Goal: Transaction & Acquisition: Purchase product/service

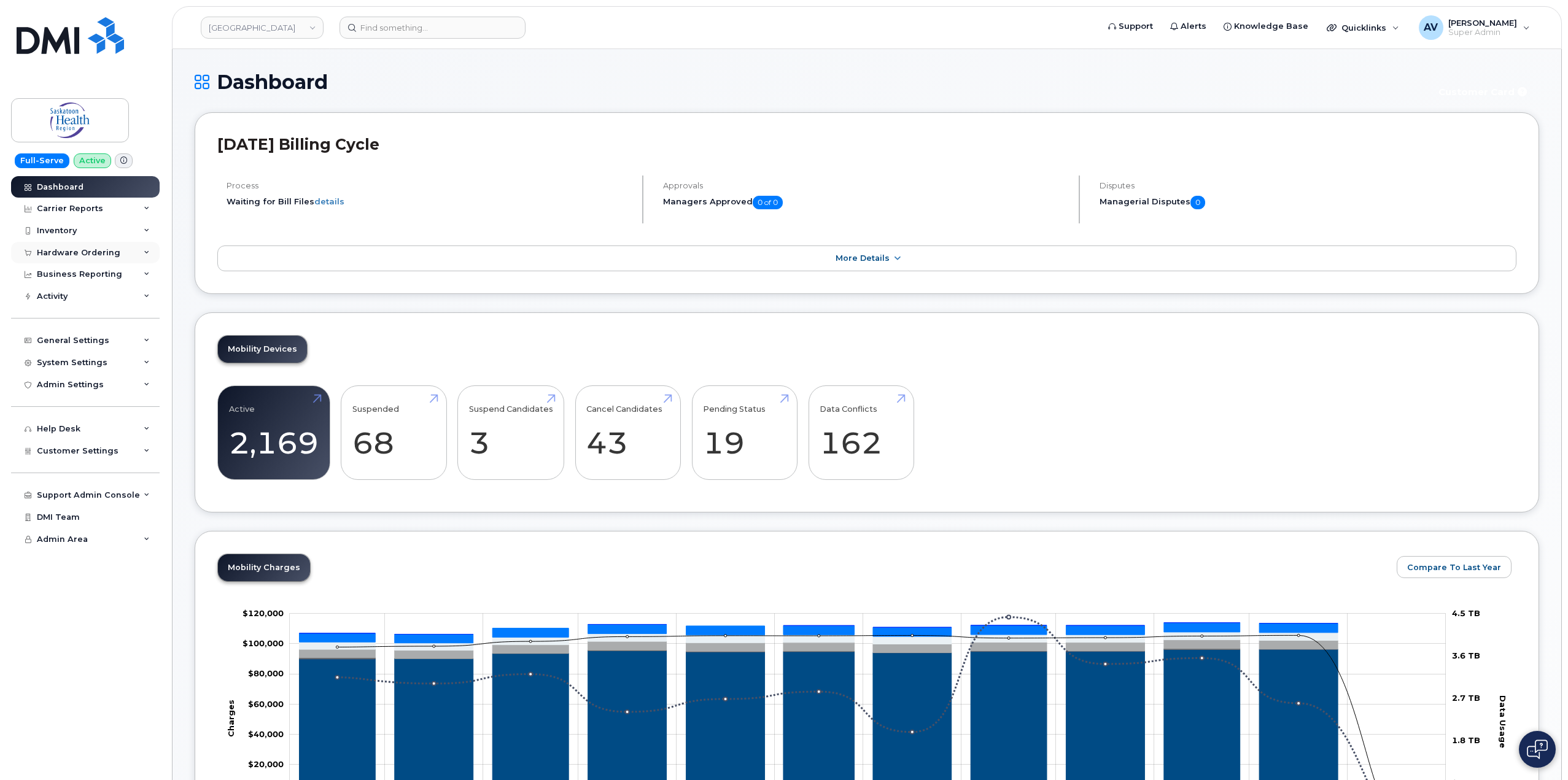
click at [116, 250] on div "Hardware Ordering" at bounding box center [85, 252] width 148 height 22
click at [106, 298] on link "Orders" at bounding box center [95, 298] width 127 height 24
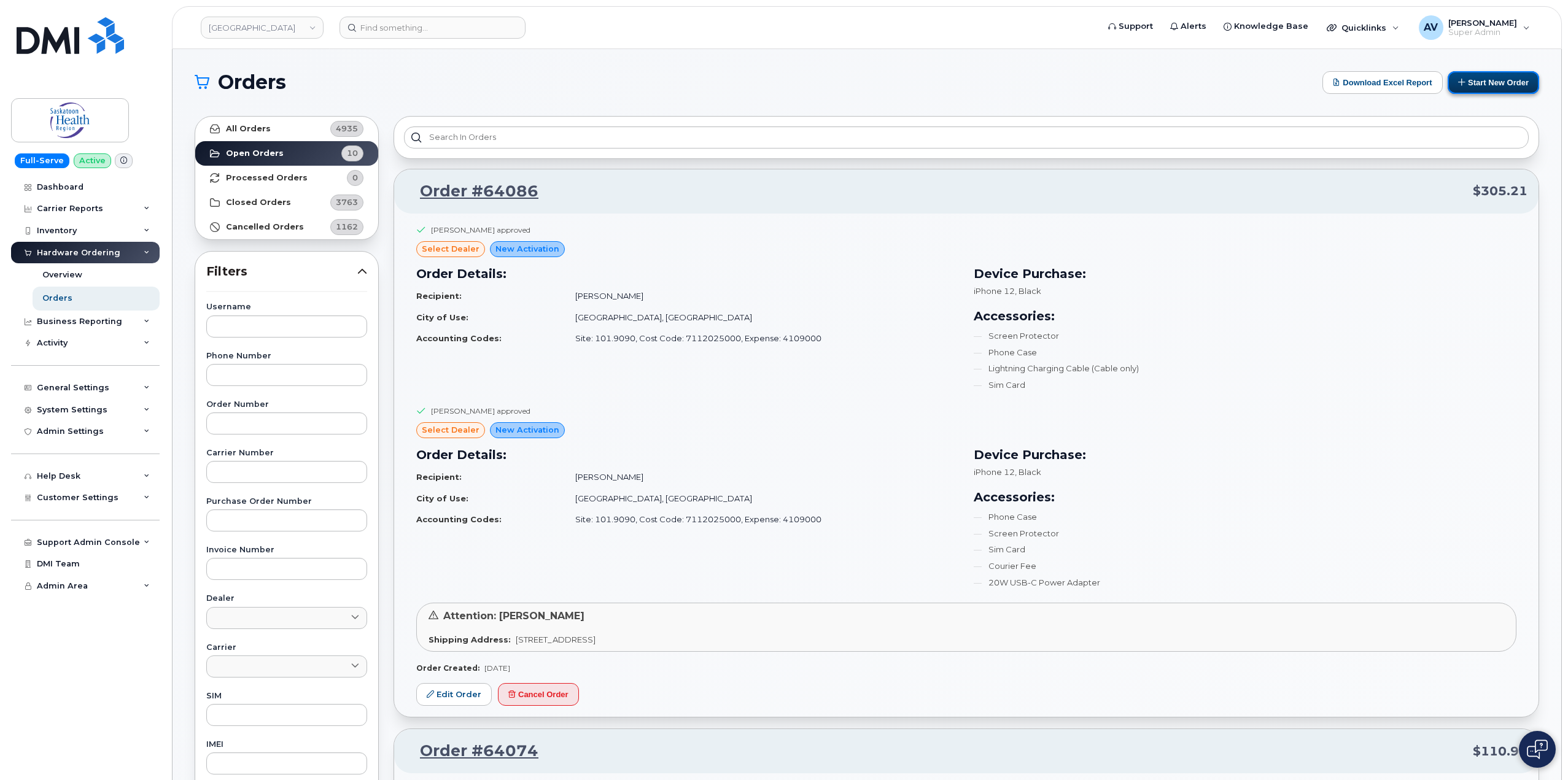
click at [1478, 83] on button "Start New Order" at bounding box center [1493, 82] width 92 height 23
click at [1471, 82] on button "Start New Order" at bounding box center [1493, 82] width 92 height 23
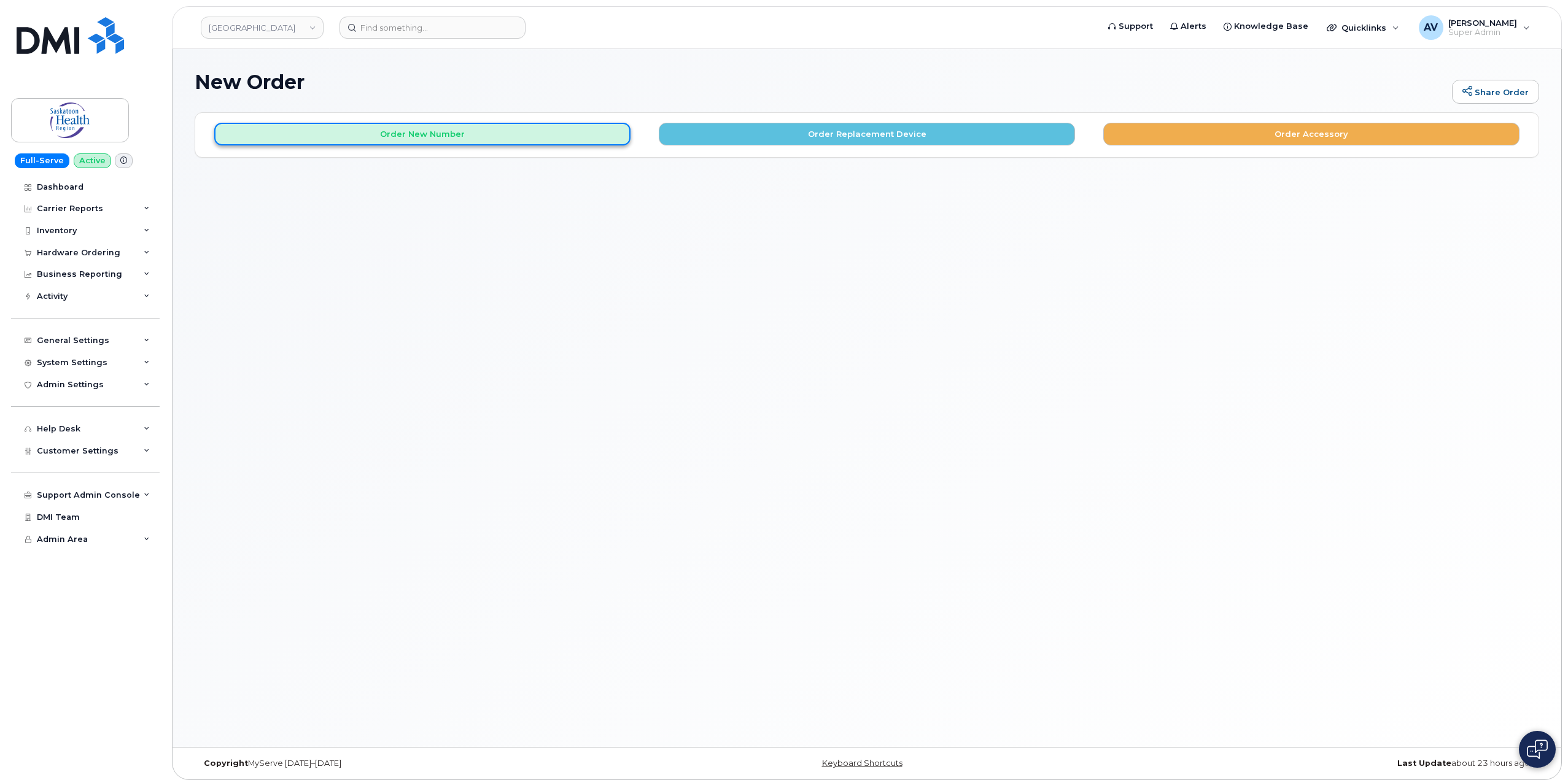
click at [578, 138] on button "Order New Number" at bounding box center [422, 134] width 416 height 23
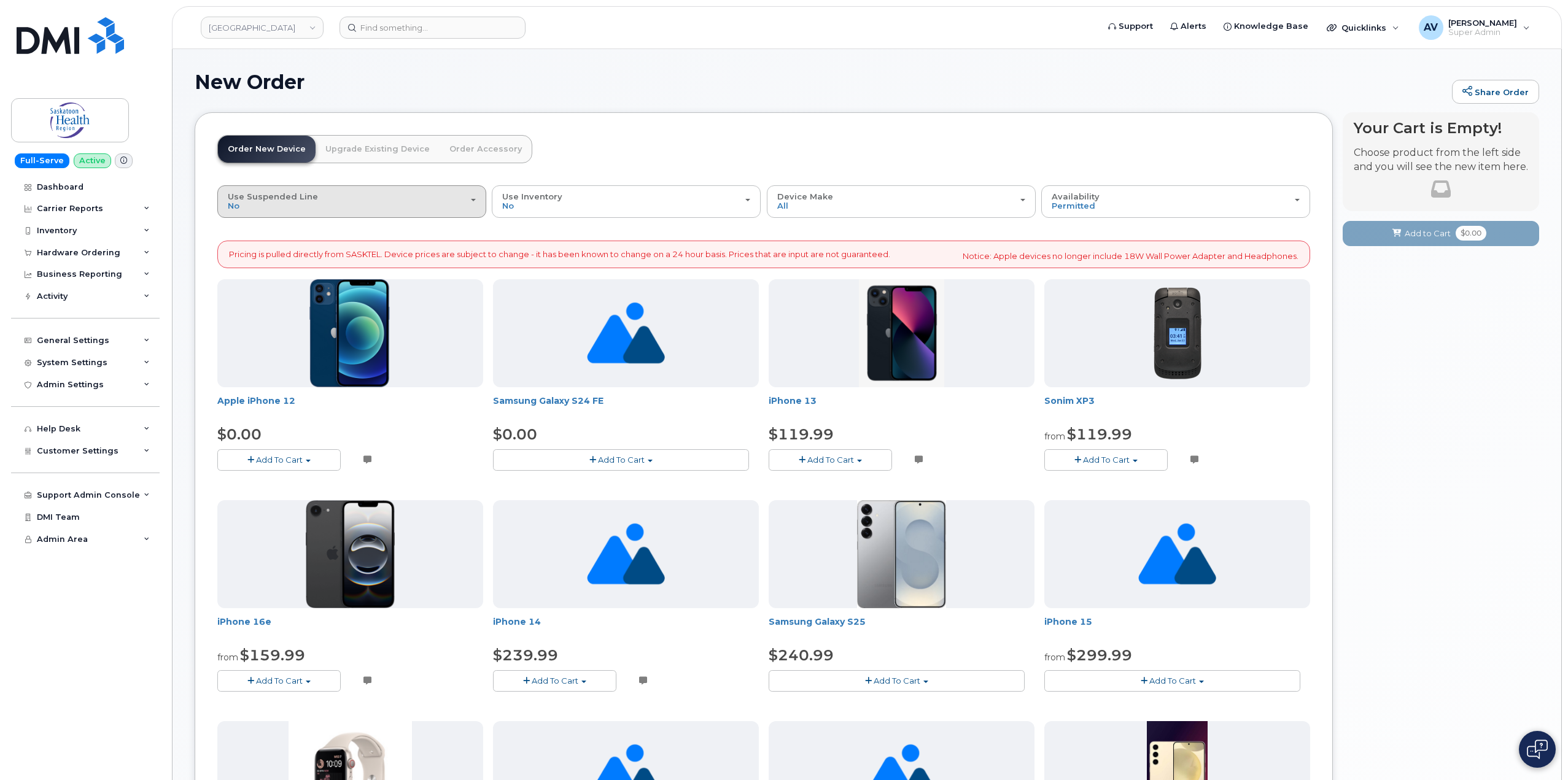
click at [459, 197] on div "Use Suspended Line No" at bounding box center [351, 202] width 248 height 19
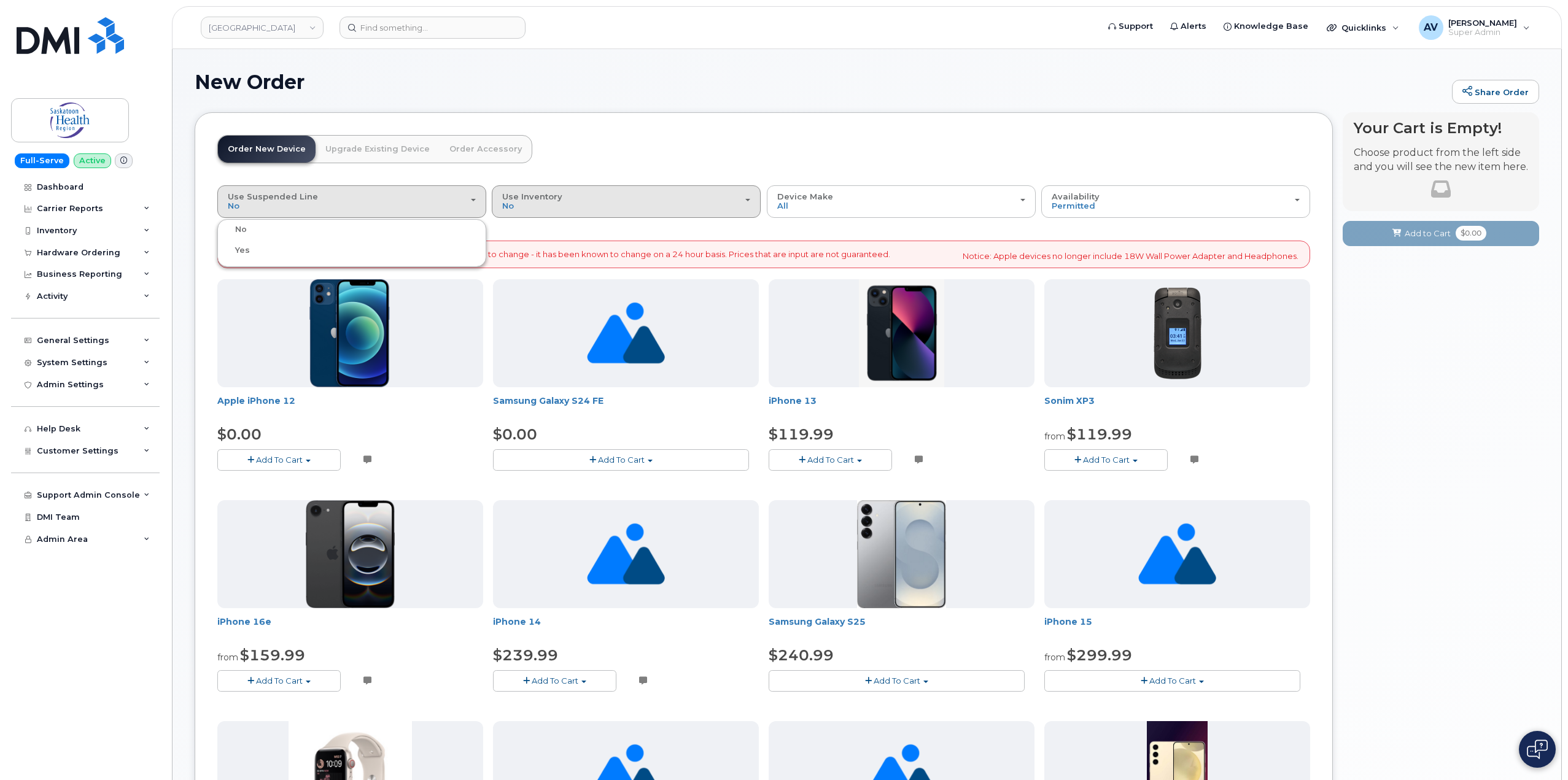
click at [620, 209] on div "Use Inventory No" at bounding box center [626, 202] width 248 height 19
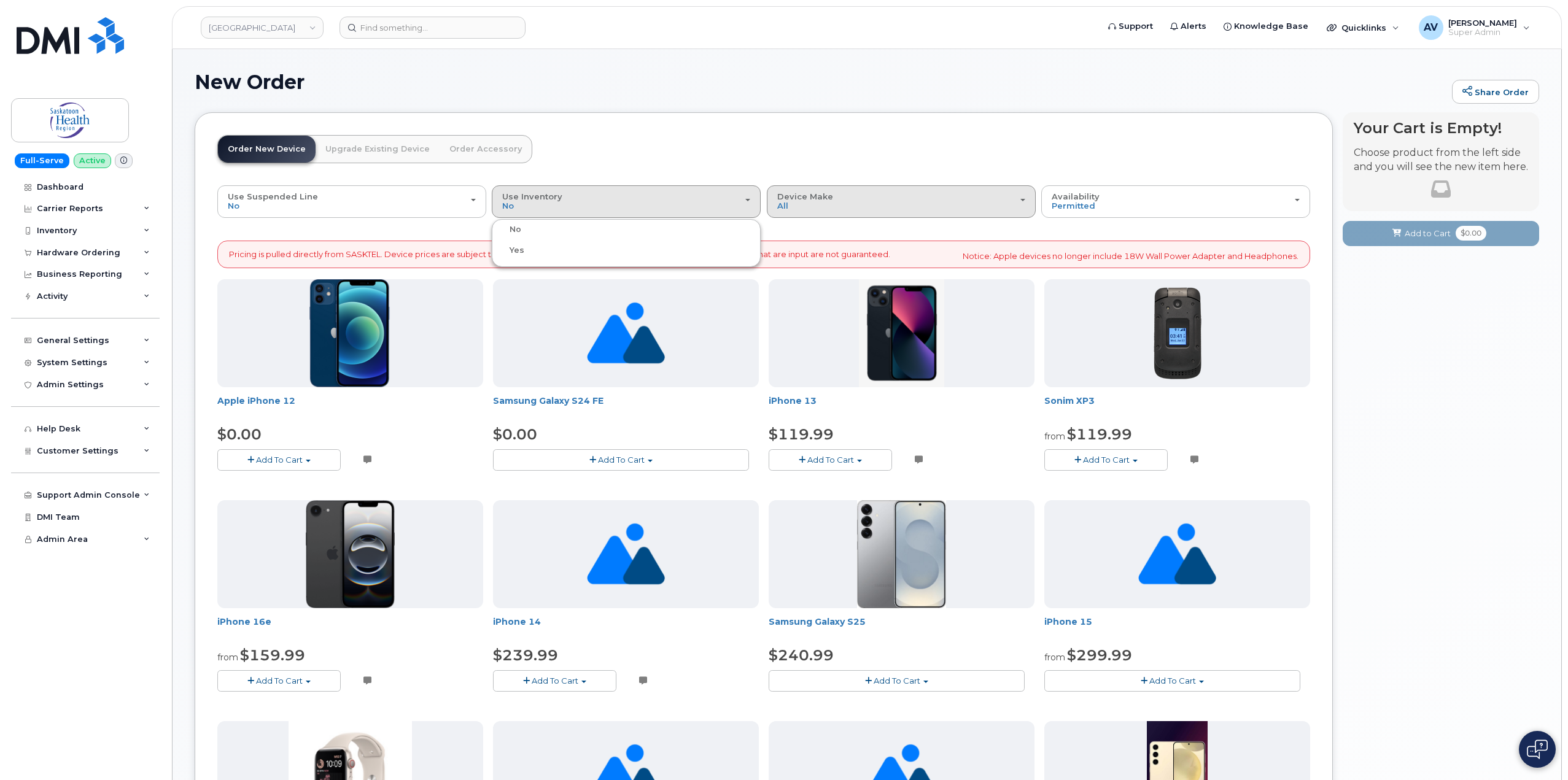
click at [842, 208] on div "Device Make All Android Cell Phone iPhone Watch" at bounding box center [901, 202] width 248 height 19
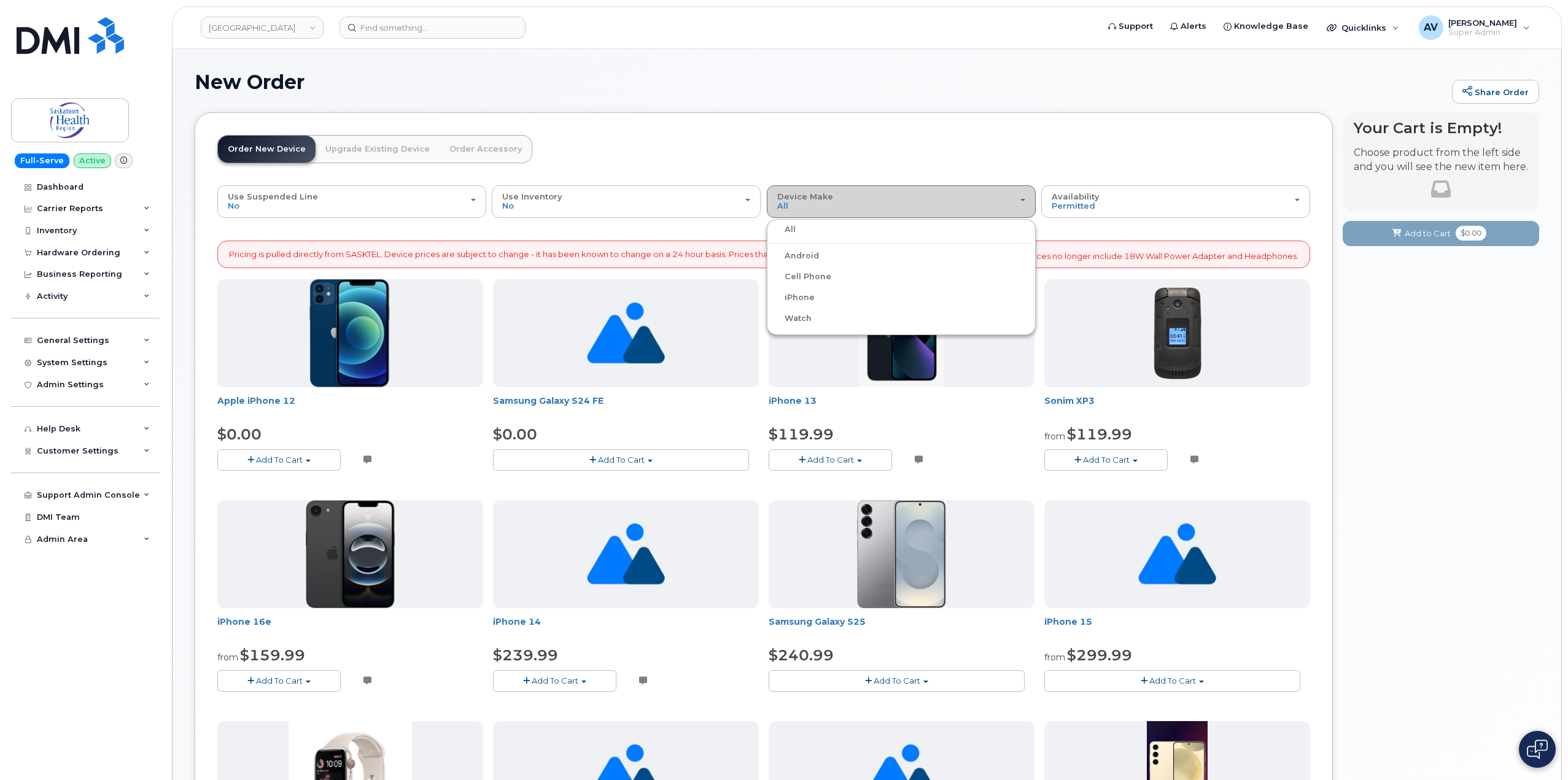
click at [842, 208] on div "Device Make All Android Cell Phone iPhone Watch" at bounding box center [901, 202] width 248 height 19
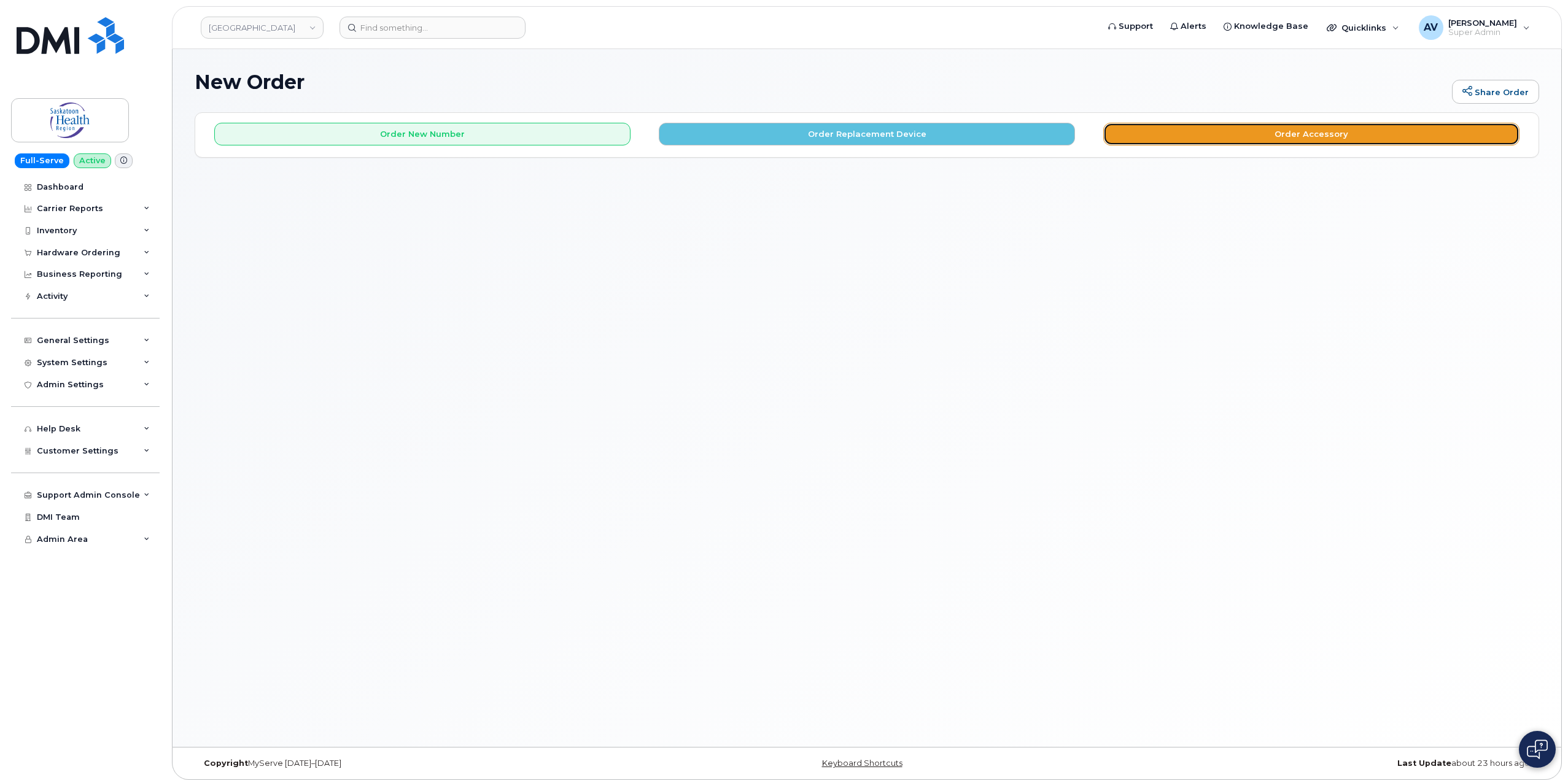
click at [1216, 133] on button "Order Accessory" at bounding box center [1310, 134] width 416 height 23
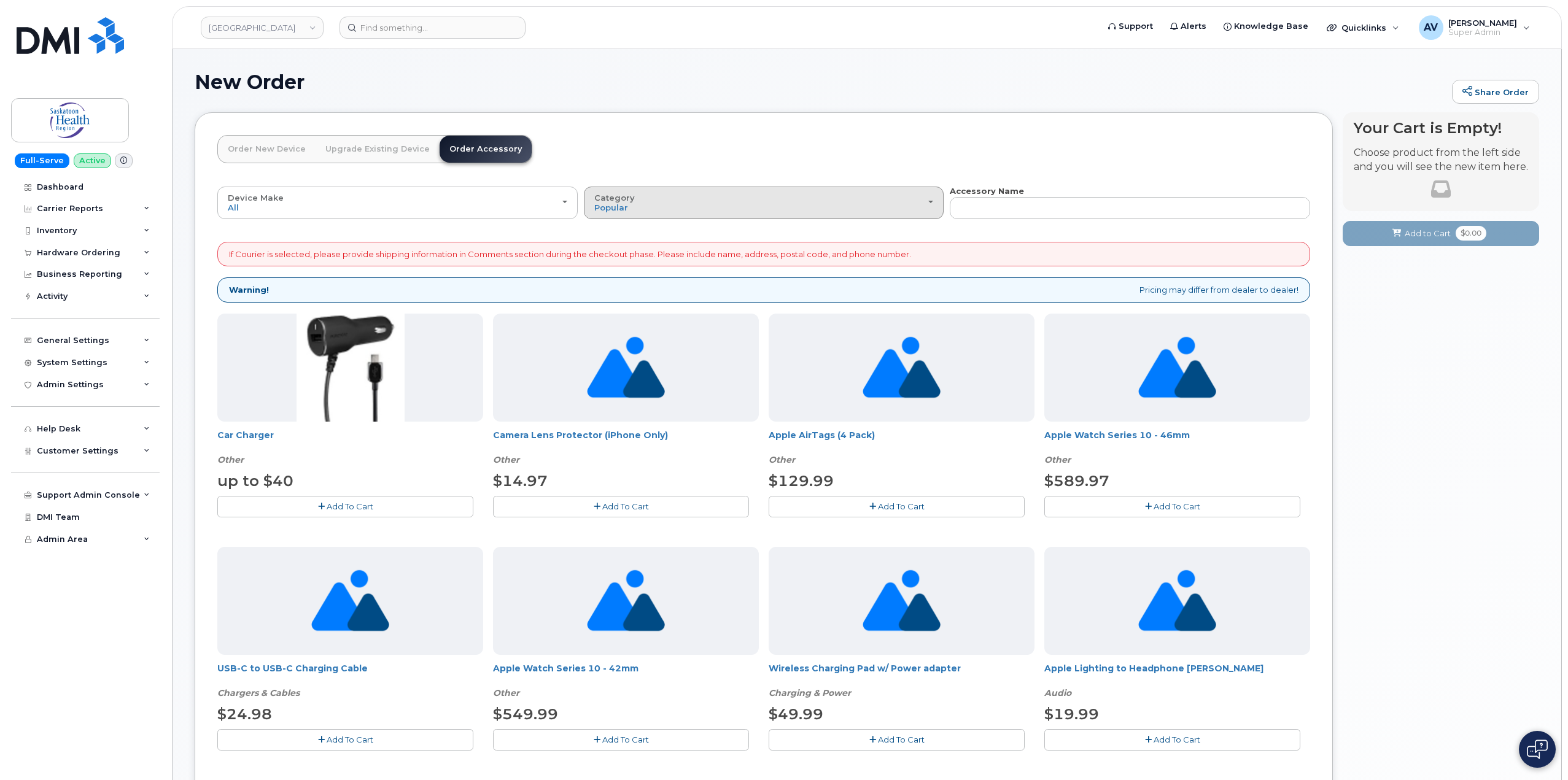
click at [693, 201] on div "Category Popular" at bounding box center [764, 203] width 340 height 19
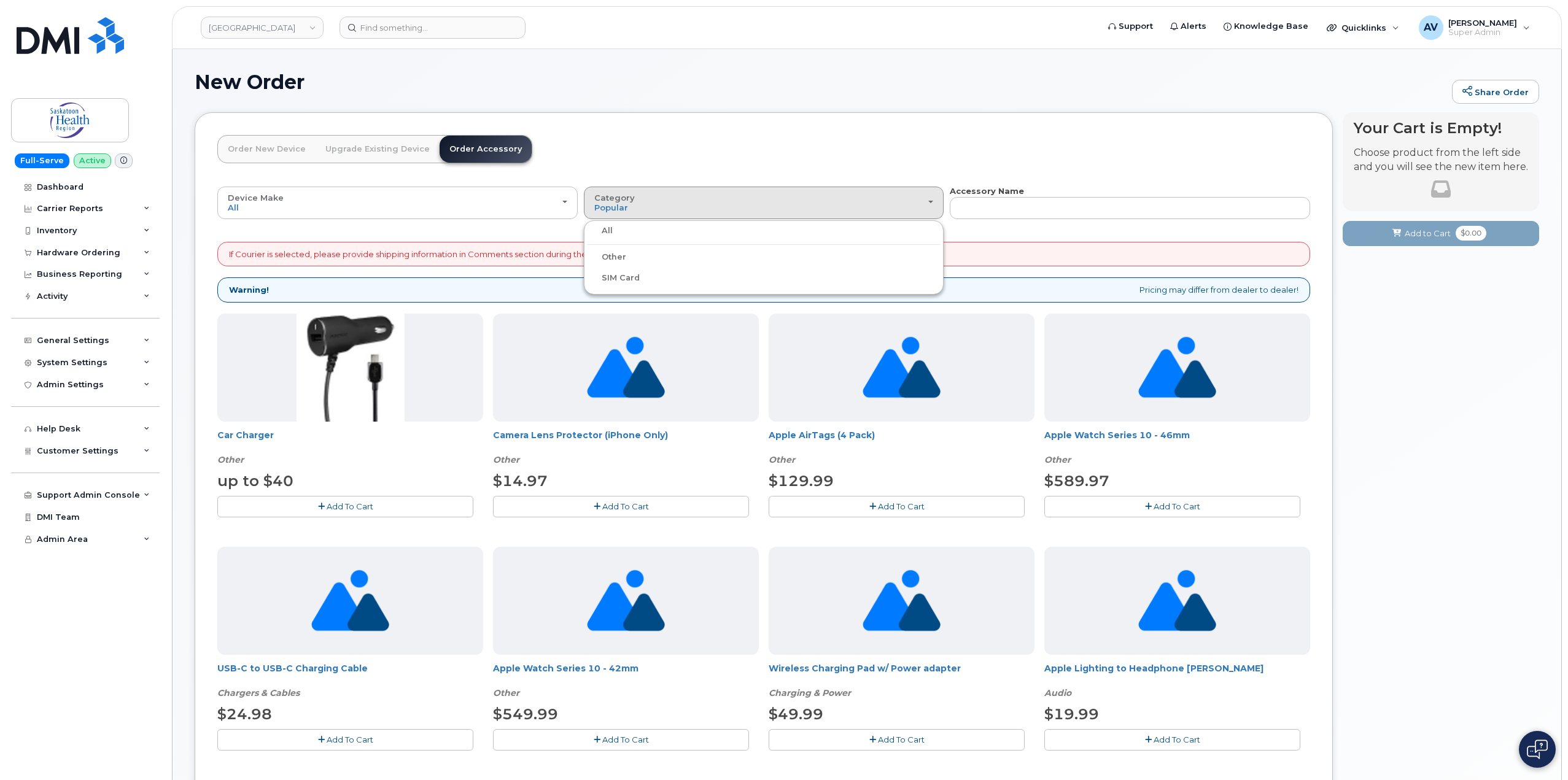
click at [628, 278] on label "SIM Card" at bounding box center [613, 278] width 53 height 15
click at [0, 0] on input "SIM Card" at bounding box center [0, 0] width 0 height 0
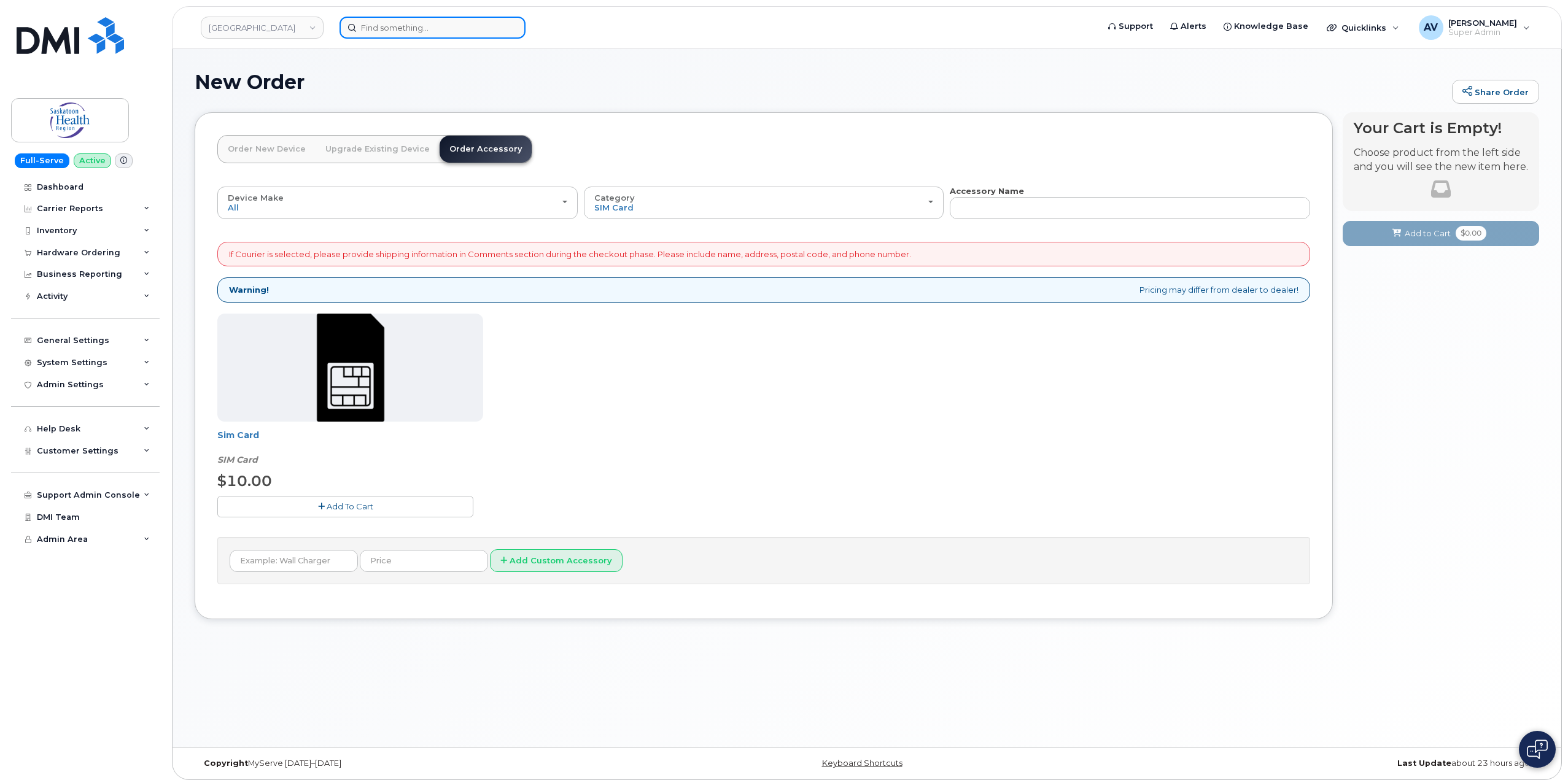
click at [427, 22] on input at bounding box center [432, 27] width 186 height 22
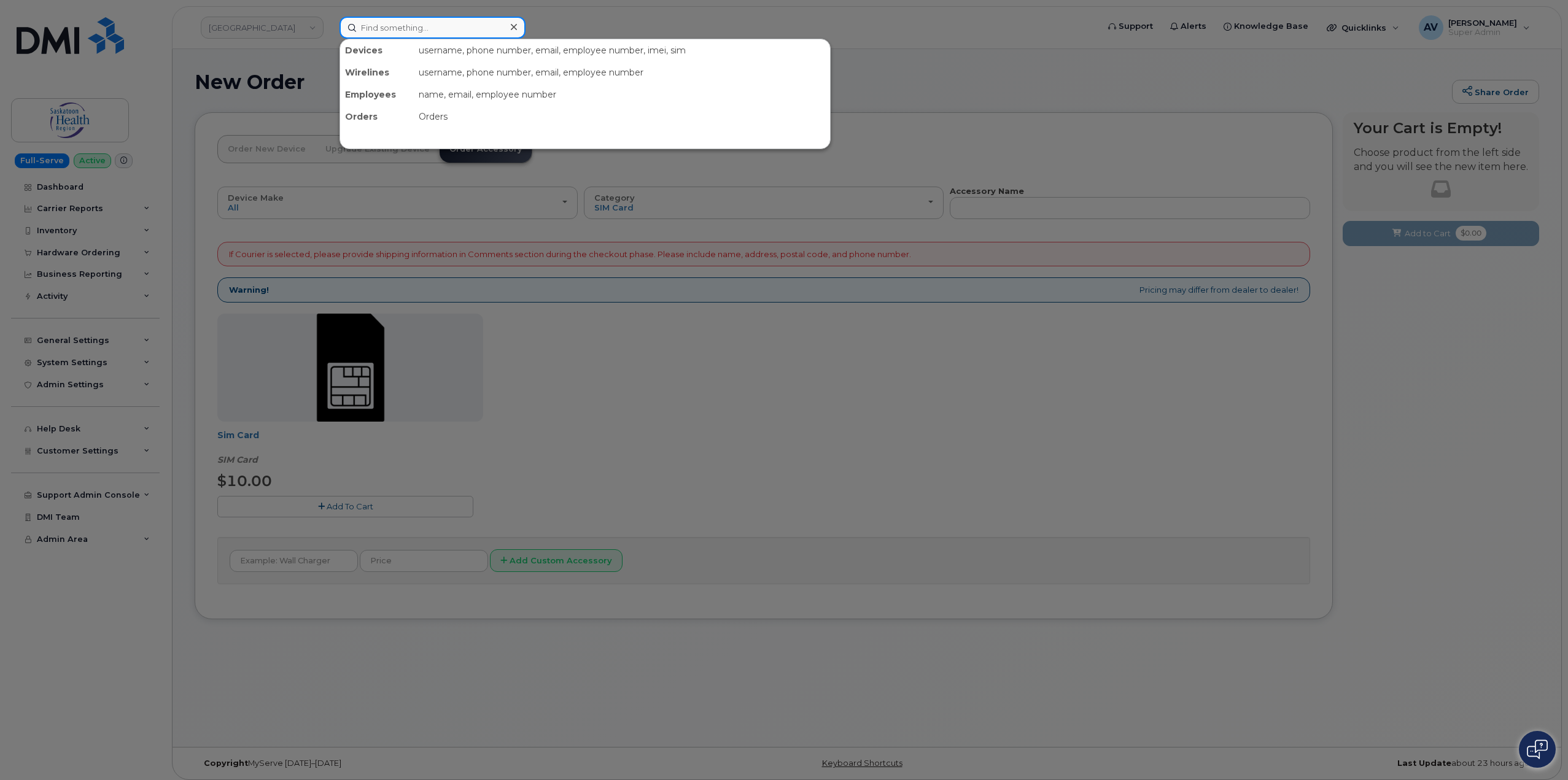
paste input "5063434449"
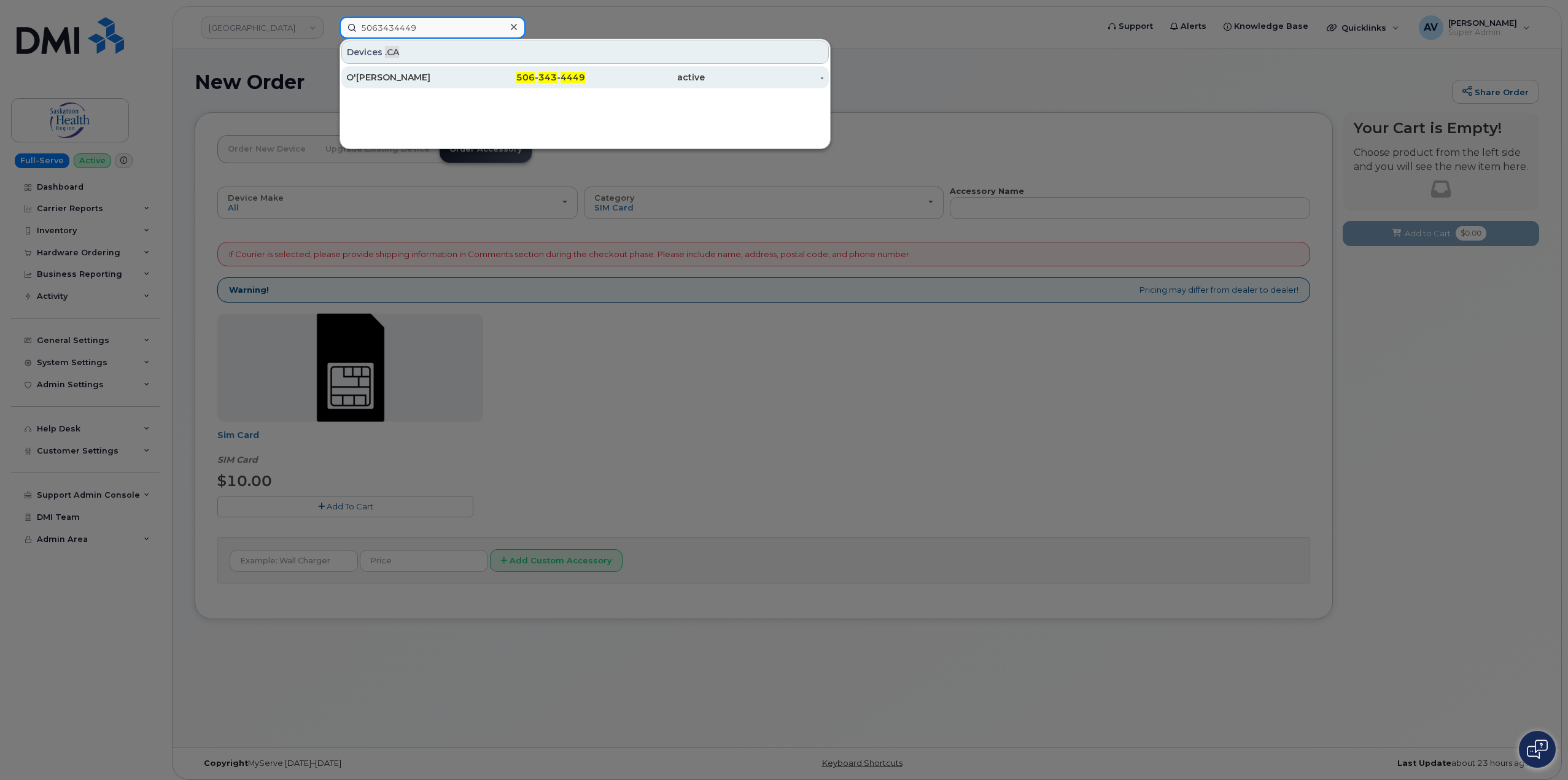
type input "5063434449"
click at [451, 79] on div "O'Neil O'Gilvie" at bounding box center [406, 76] width 120 height 12
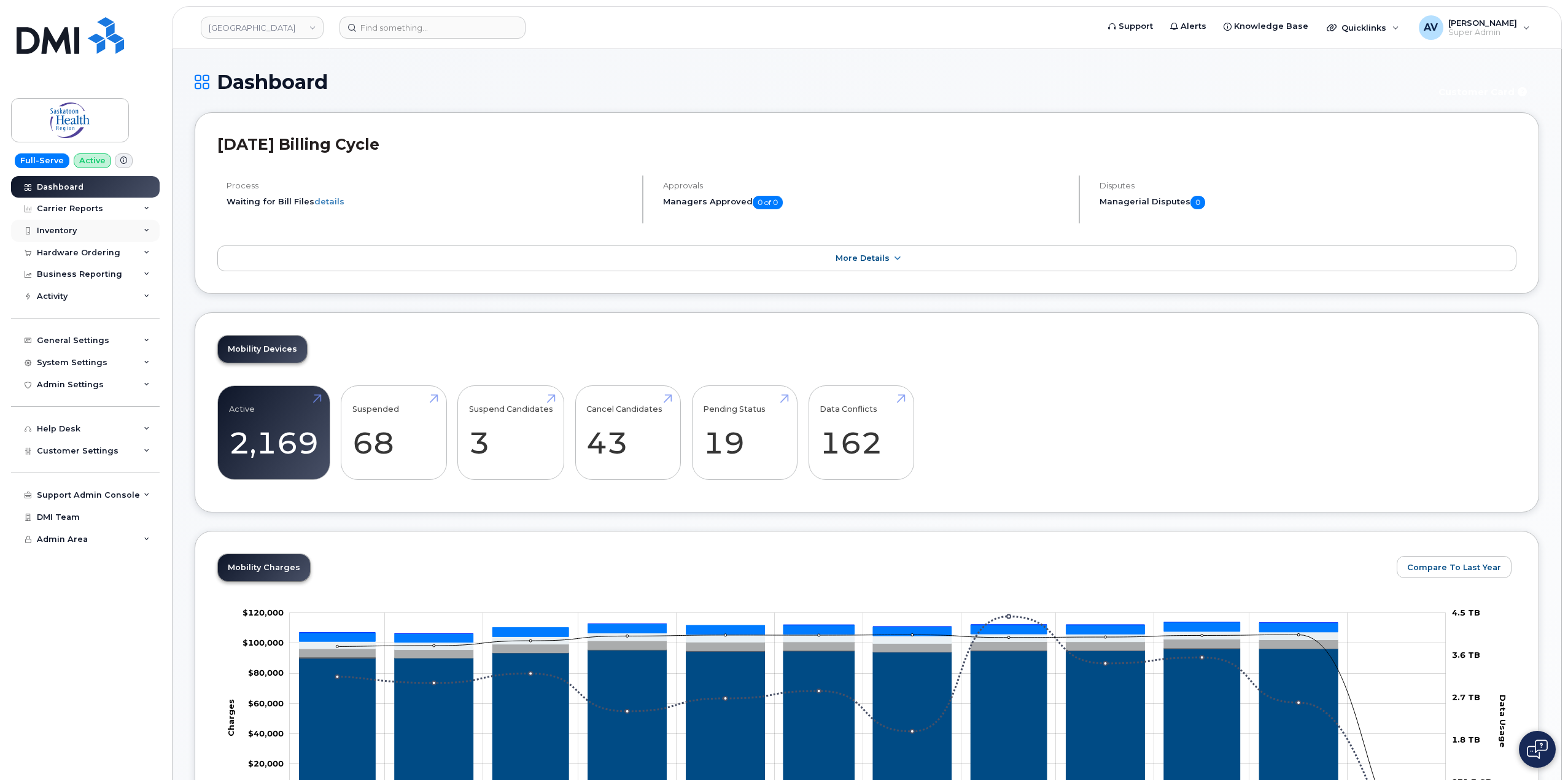
click at [76, 236] on div "Inventory" at bounding box center [85, 230] width 148 height 22
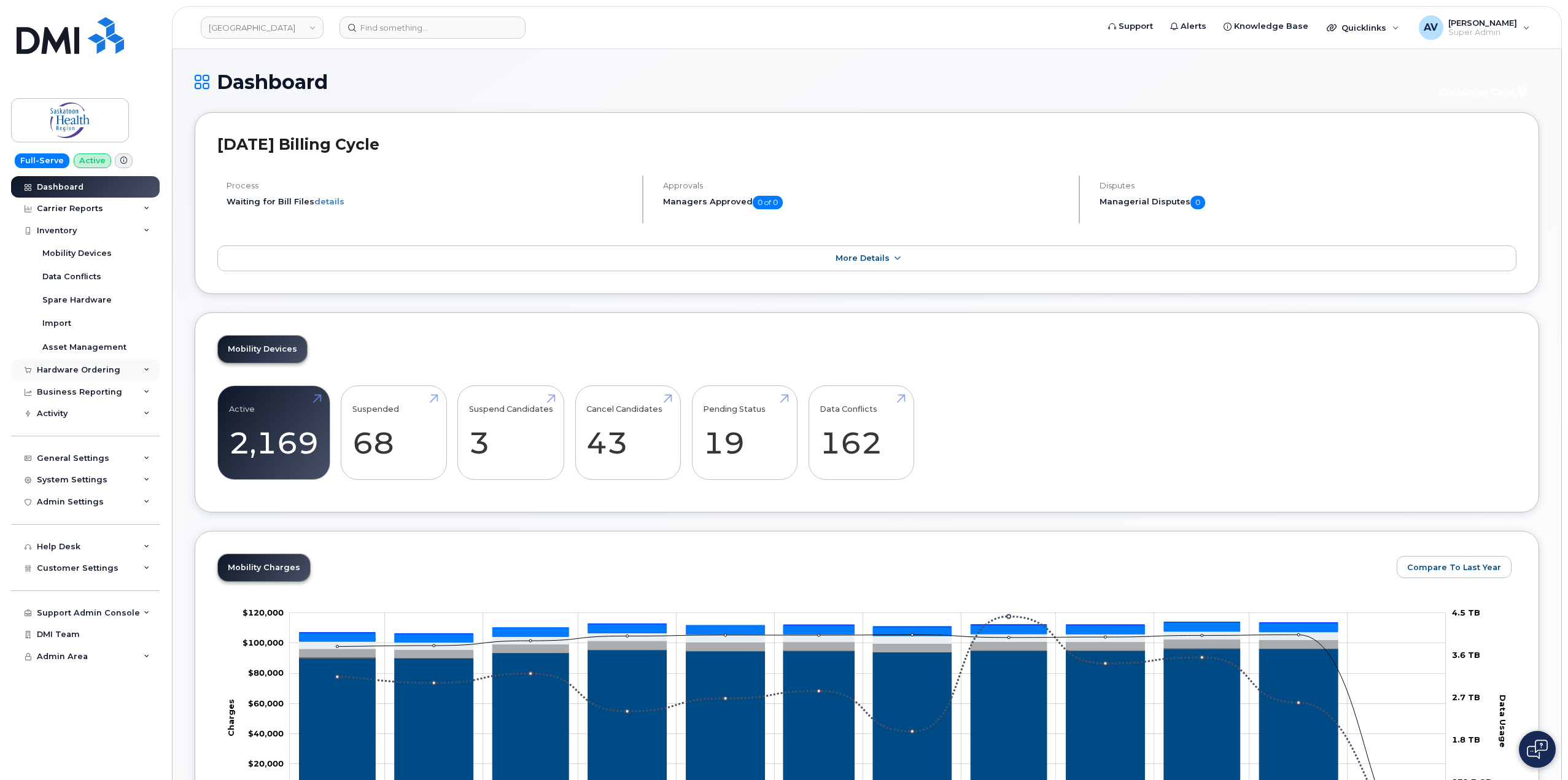
click at [96, 365] on div "Hardware Ordering" at bounding box center [78, 370] width 83 height 9
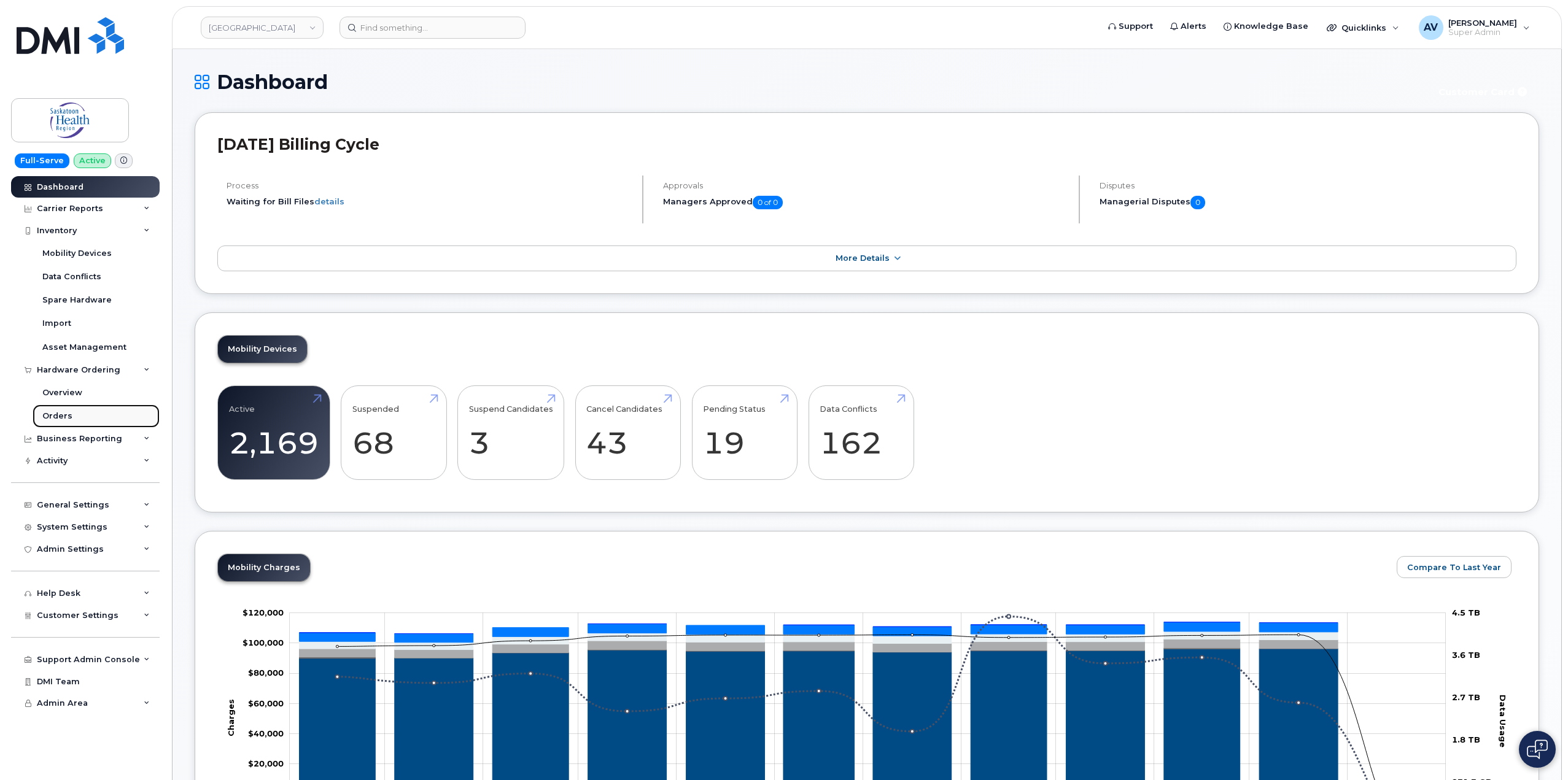
click at [90, 410] on link "Orders" at bounding box center [95, 416] width 127 height 24
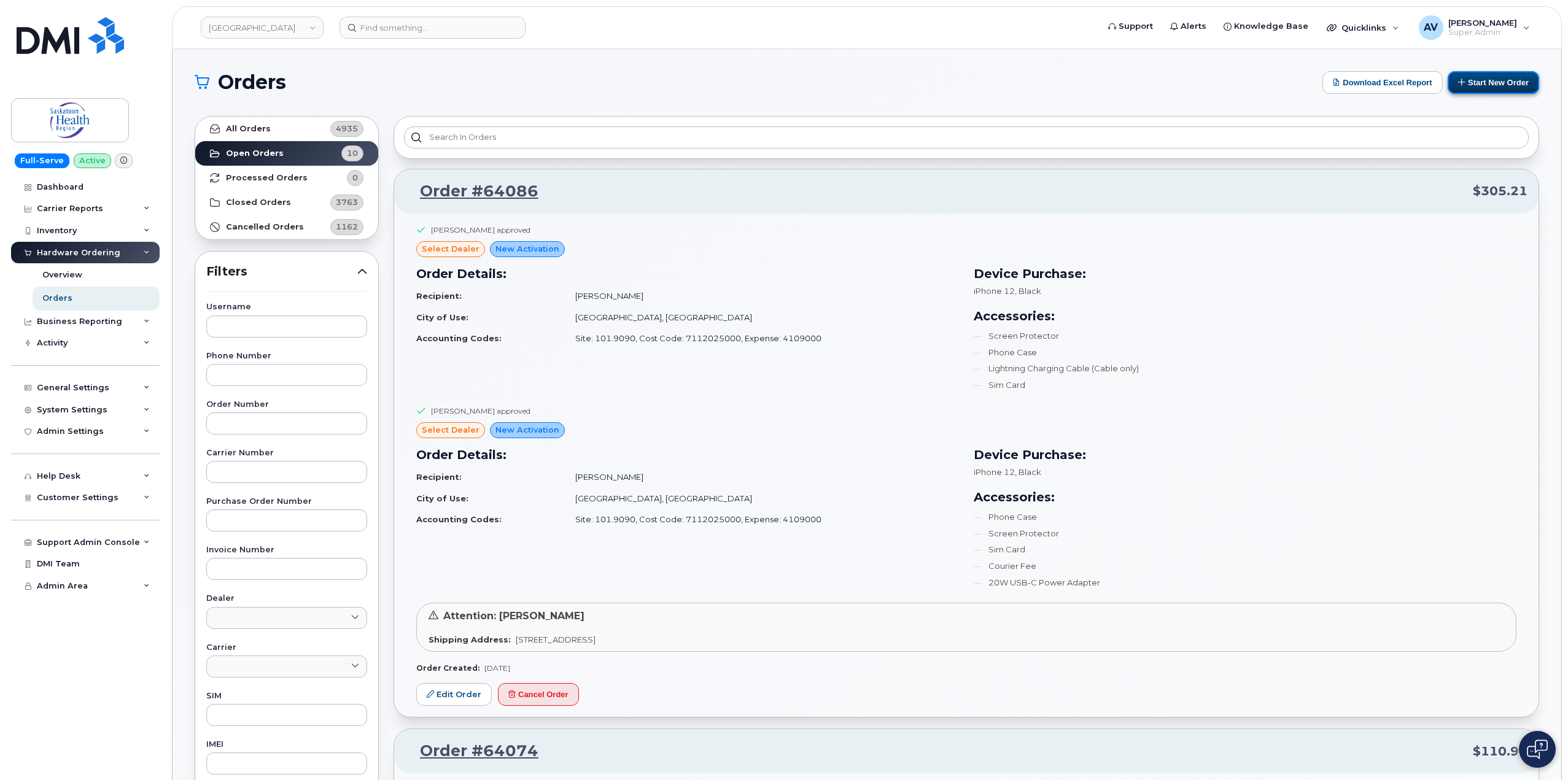
click at [1486, 79] on button "Start New Order" at bounding box center [1493, 82] width 92 height 23
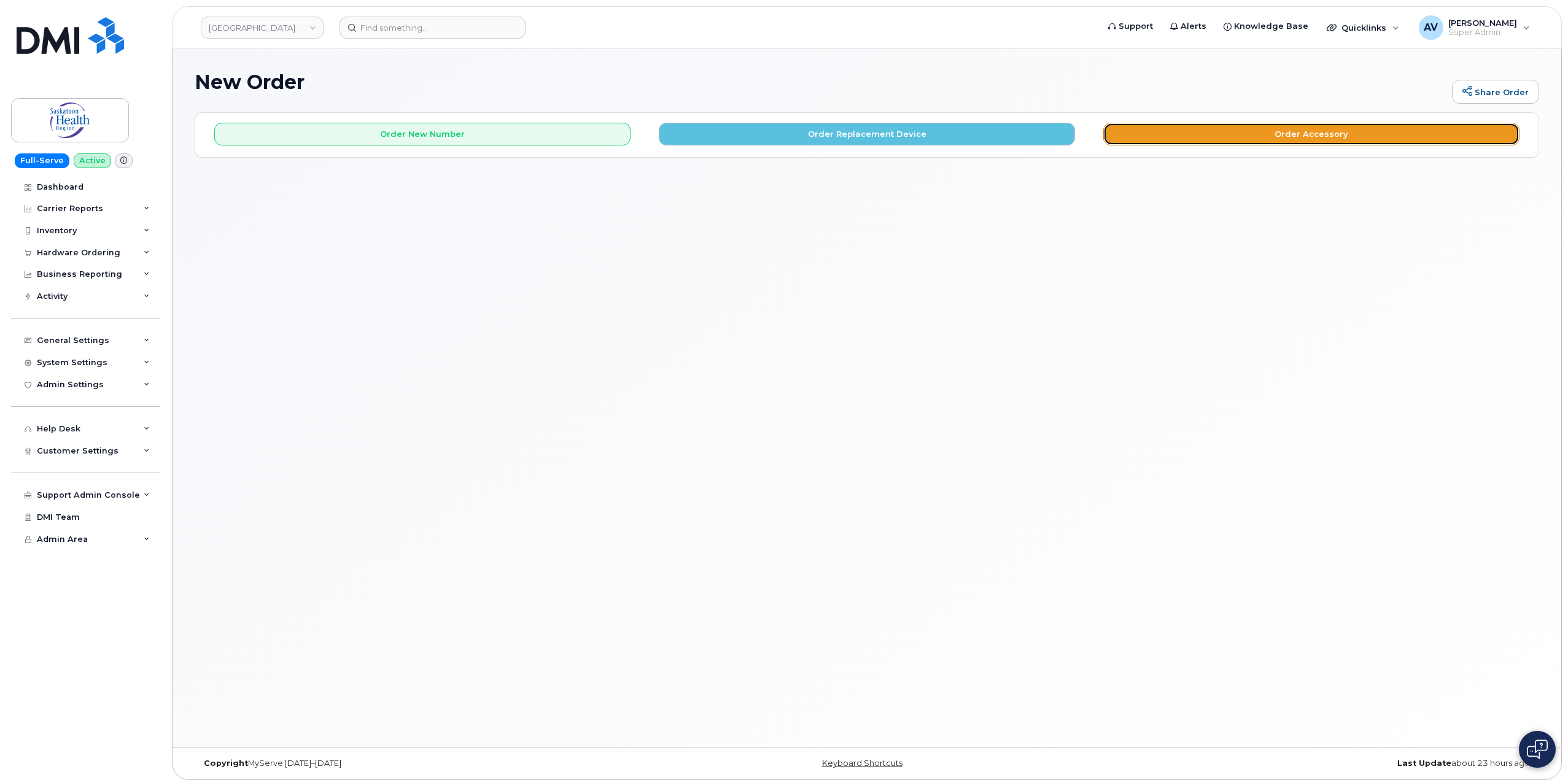
click at [1159, 133] on button "Order Accessory" at bounding box center [1310, 134] width 416 height 23
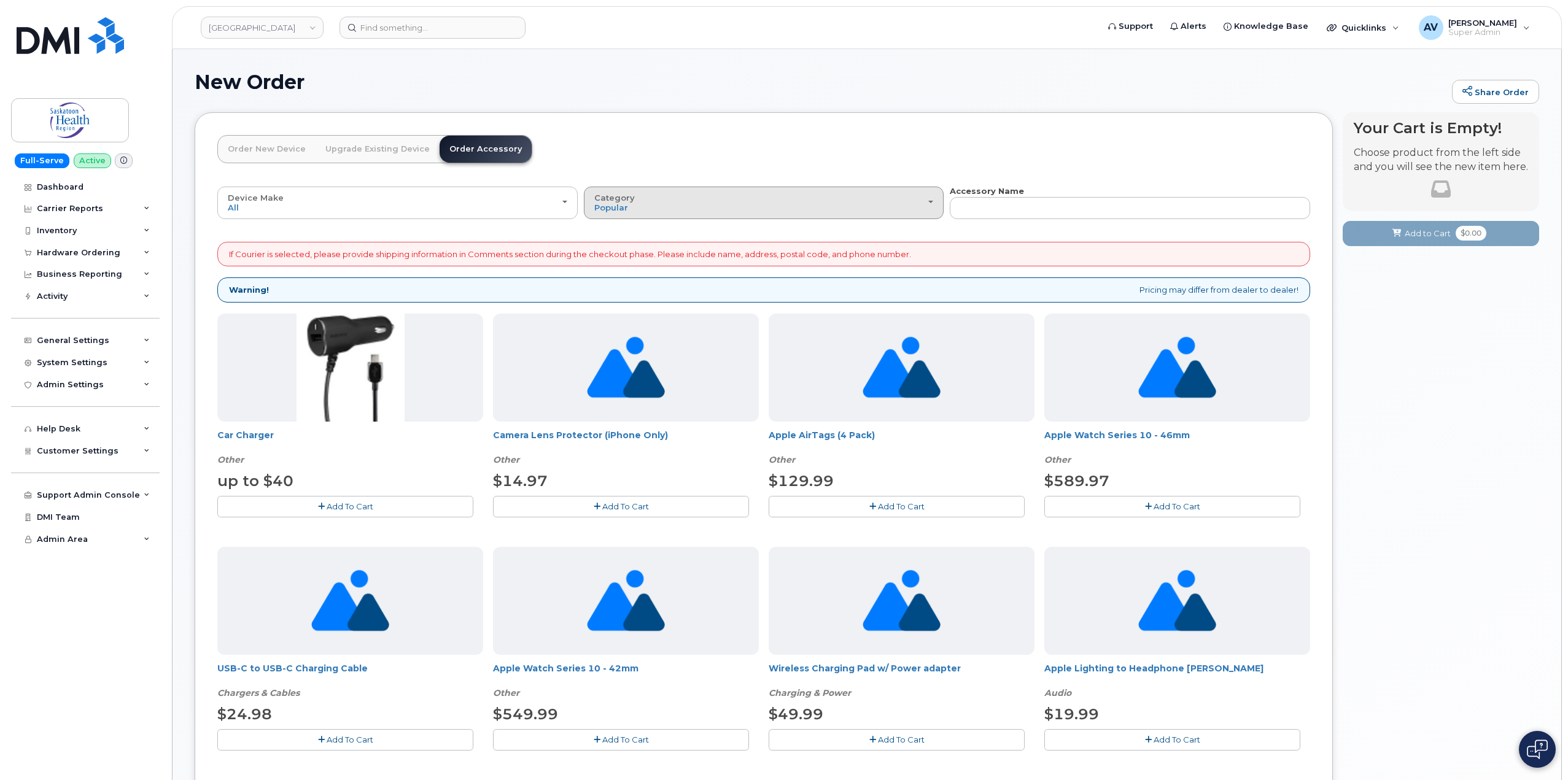
click at [687, 200] on div "Category Popular" at bounding box center [764, 203] width 340 height 19
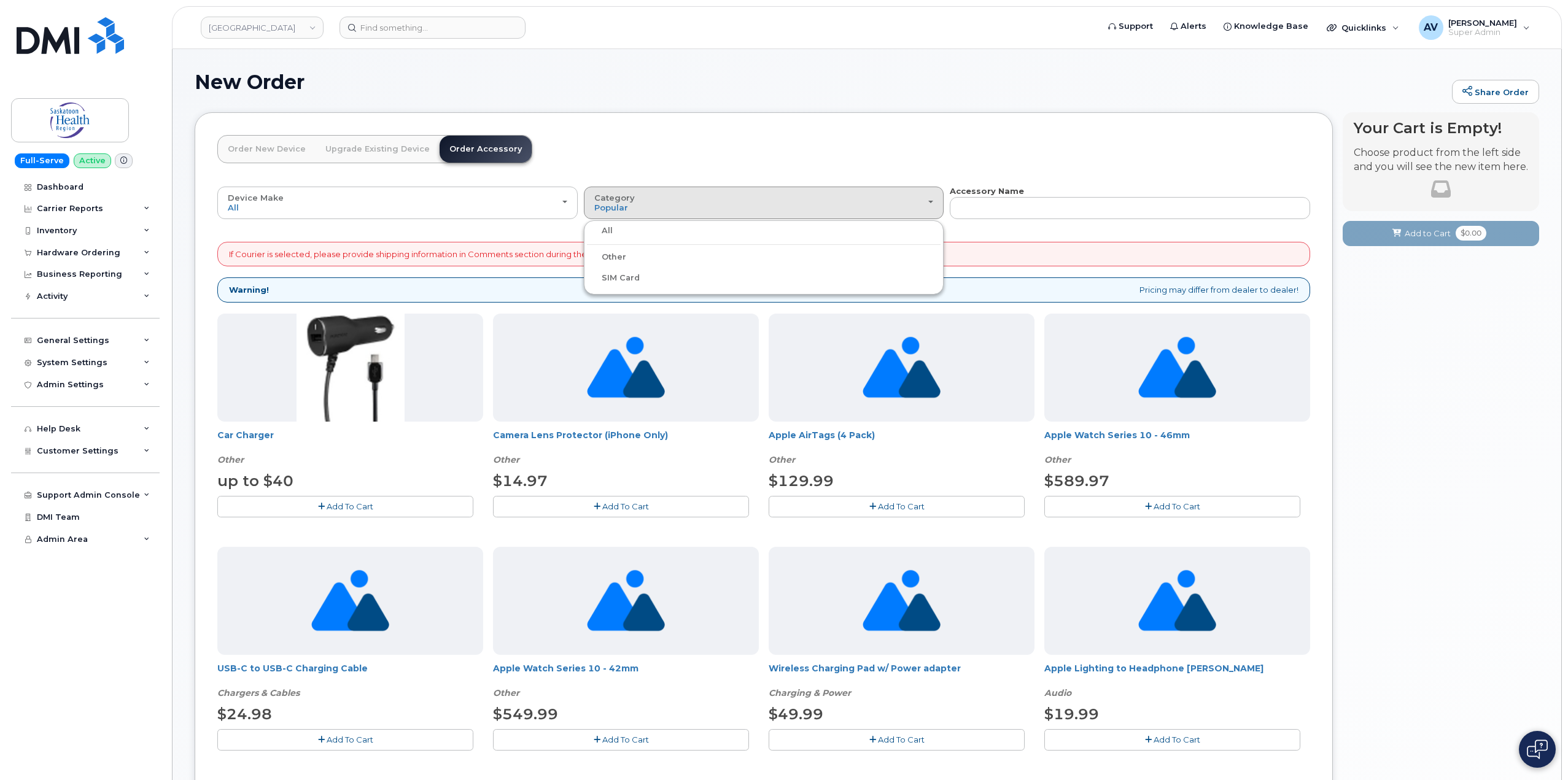
click at [613, 276] on label "SIM Card" at bounding box center [613, 278] width 53 height 15
click at [0, 0] on input "SIM Card" at bounding box center [0, 0] width 0 height 0
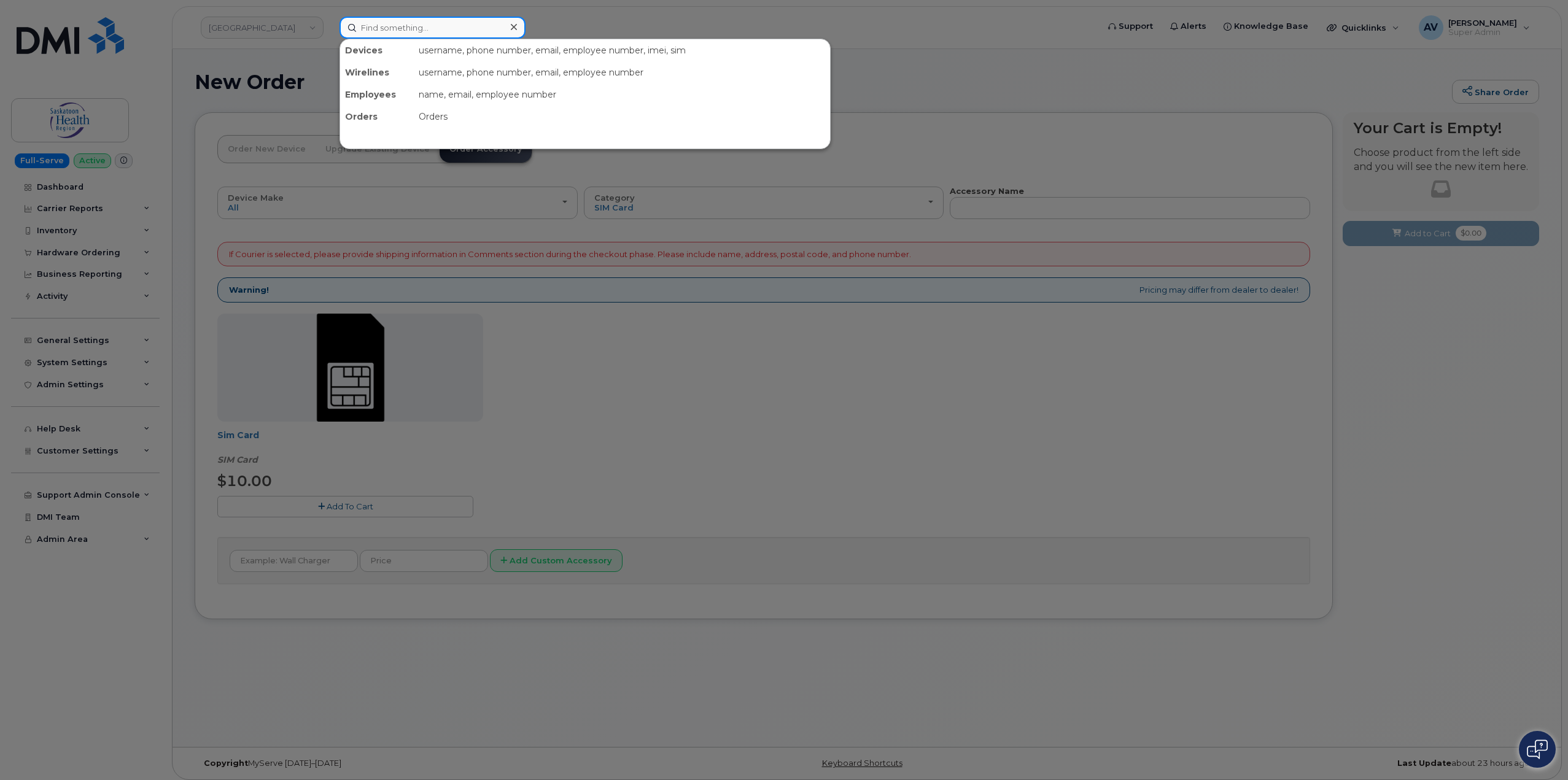
click at [463, 25] on input at bounding box center [432, 27] width 186 height 22
paste input "[PHONE_NUMBER]"
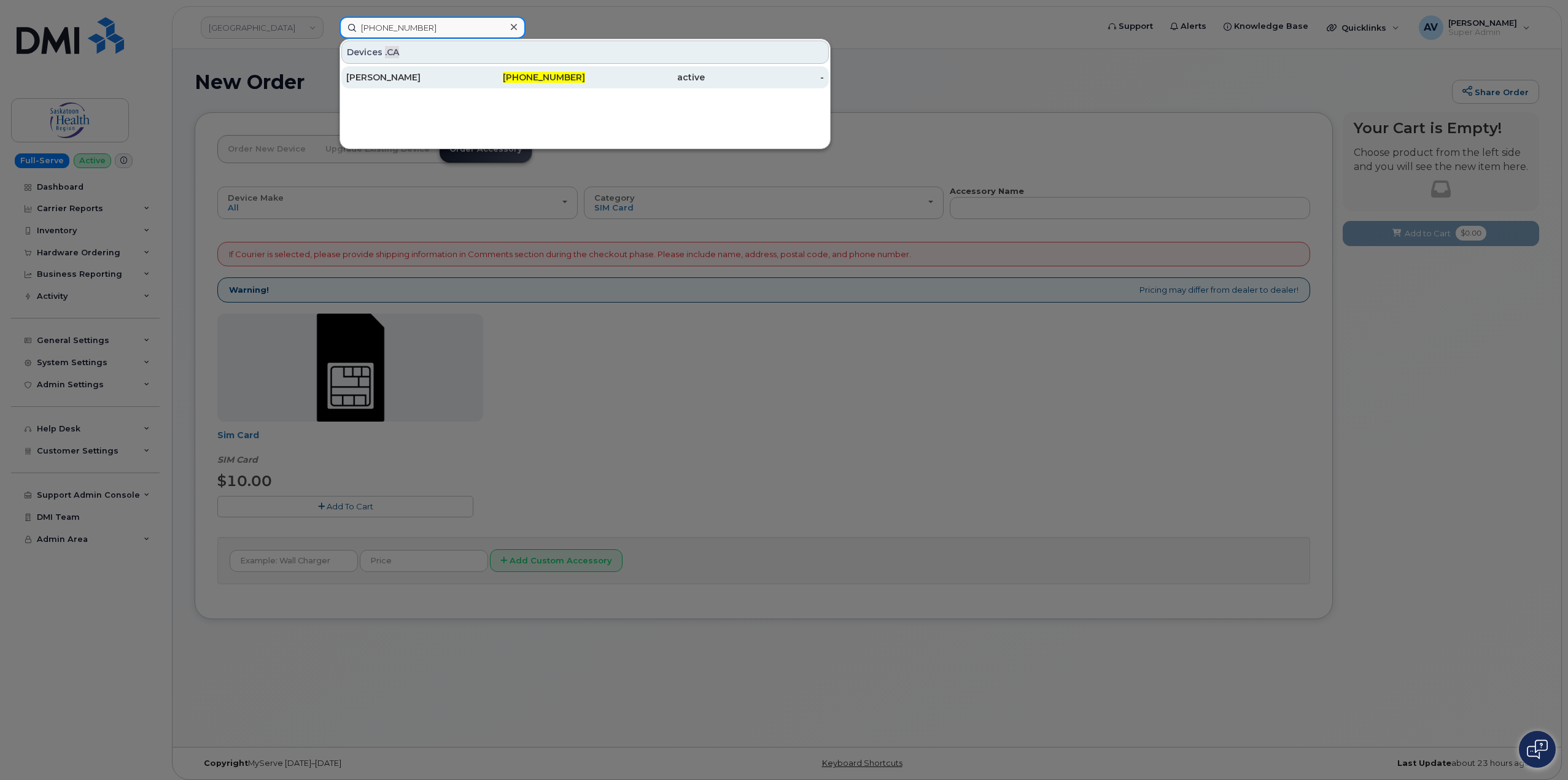
type input "[PHONE_NUMBER]"
click at [410, 79] on div "[PERSON_NAME]" at bounding box center [406, 76] width 120 height 12
